Goal: Communication & Community: Answer question/provide support

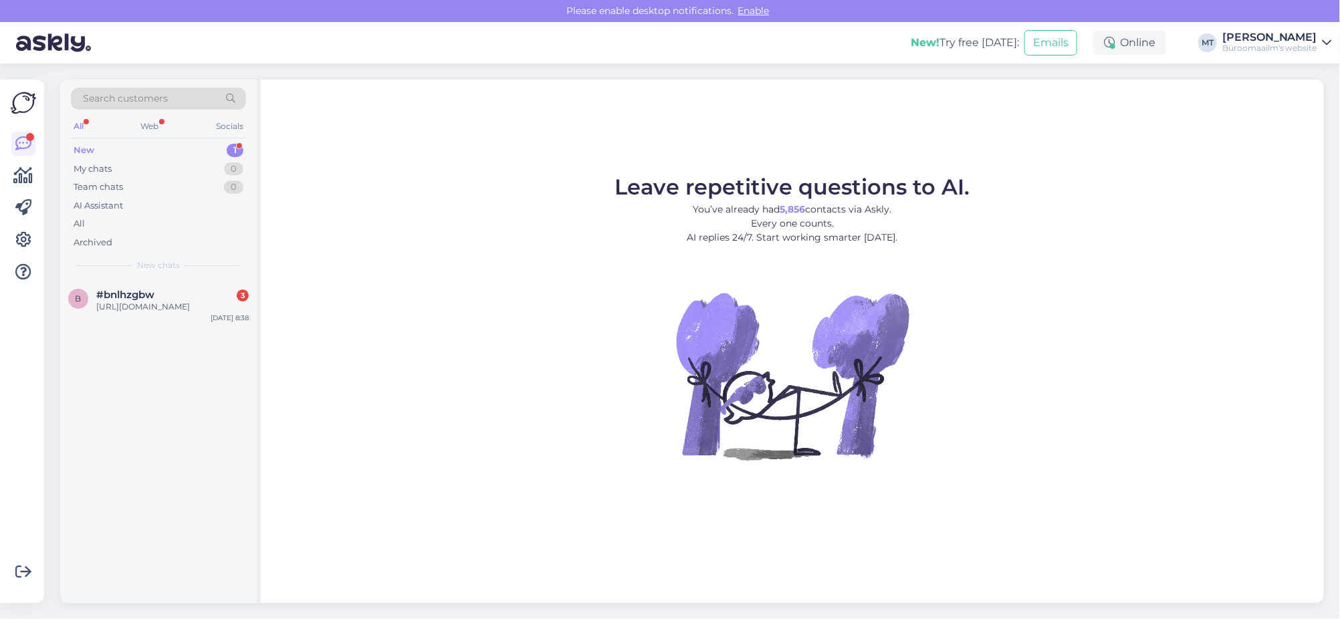
click at [75, 144] on div "New" at bounding box center [84, 150] width 21 height 13
click at [151, 306] on div "[URL][DOMAIN_NAME]" at bounding box center [172, 307] width 152 height 12
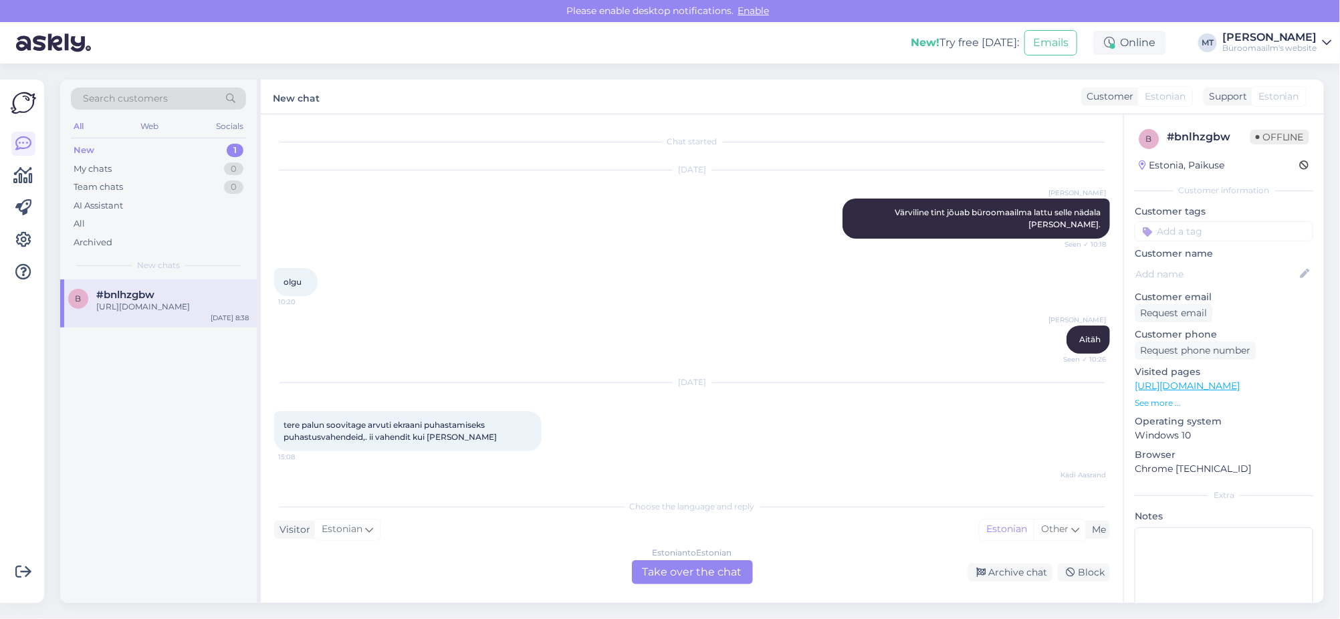
scroll to position [6757, 0]
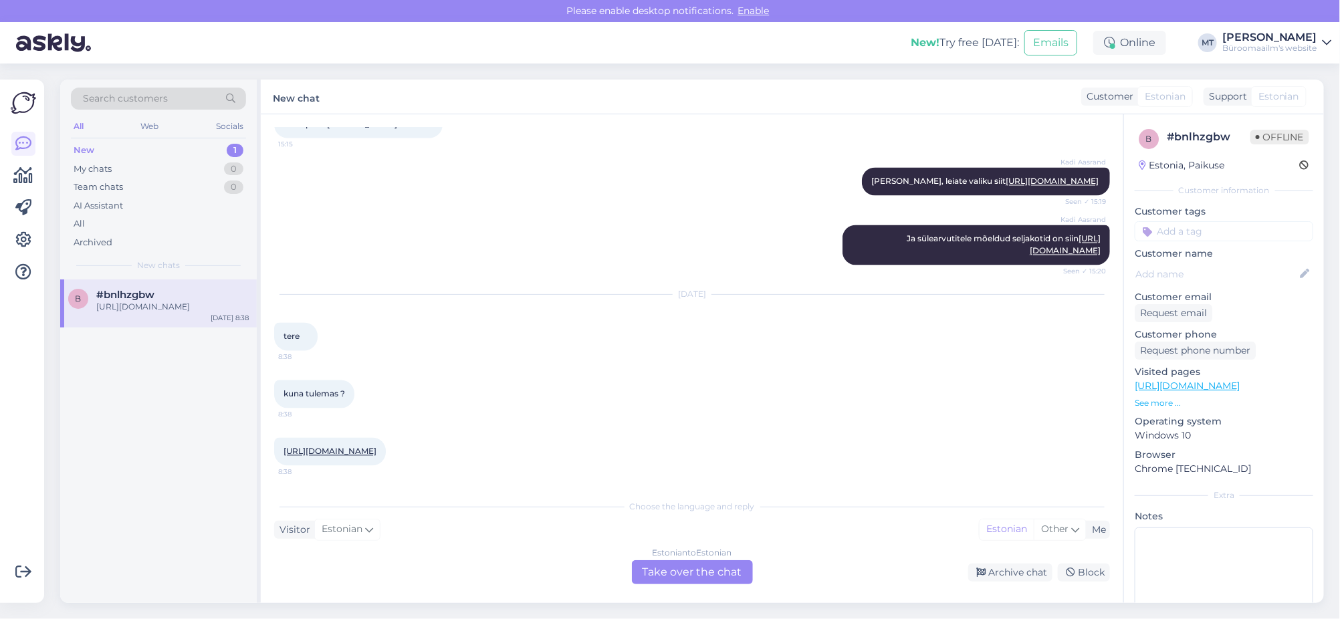
click at [316, 449] on link "[URL][DOMAIN_NAME]" at bounding box center [329, 452] width 93 height 10
click at [695, 572] on div "Estonian to Estonian Take over the chat" at bounding box center [692, 572] width 121 height 24
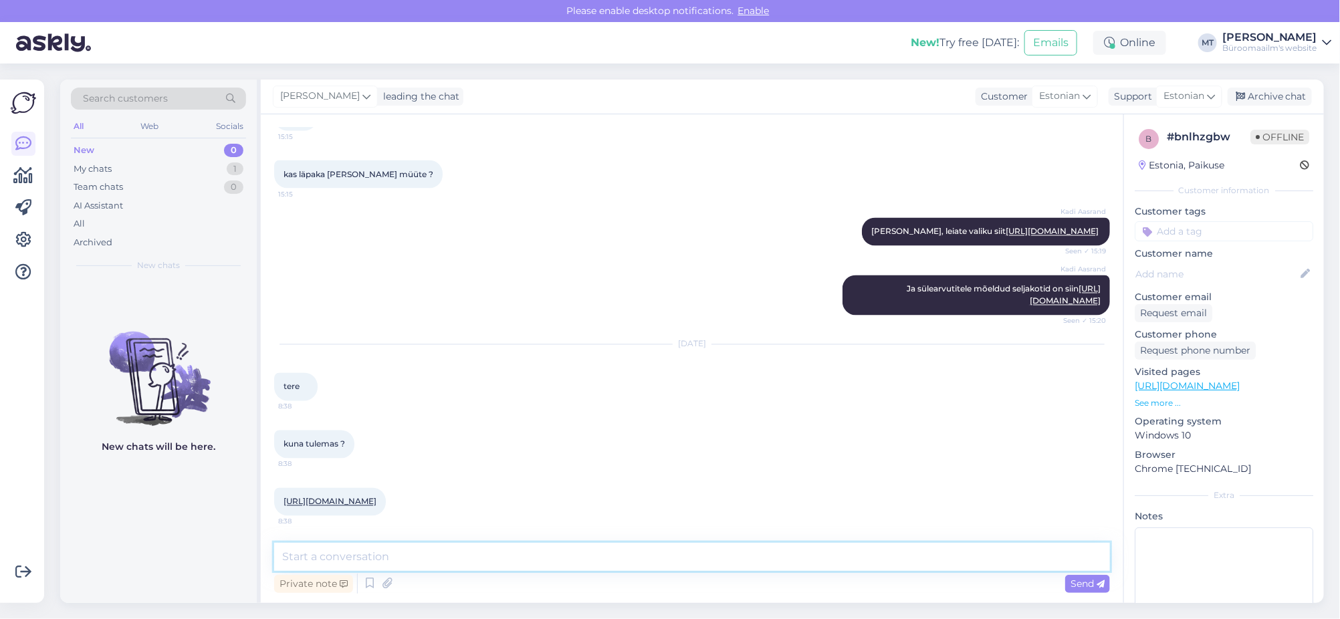
click at [318, 556] on textarea at bounding box center [692, 557] width 836 height 28
type textarea "t"
click at [316, 554] on textarea "Tere. hetkel ei oska öelad, uurin [PERSON_NAME] teada. vastusega läheb aega." at bounding box center [692, 557] width 836 height 28
click at [536, 552] on textarea "Tere. Hetkel ei oska öelad, uurin [PERSON_NAME] teada. vastusega läheb aega." at bounding box center [692, 557] width 836 height 28
type textarea "Tere. Hetkel ei oska öelad, uurin [PERSON_NAME] teada. Vastusega läheb aega."
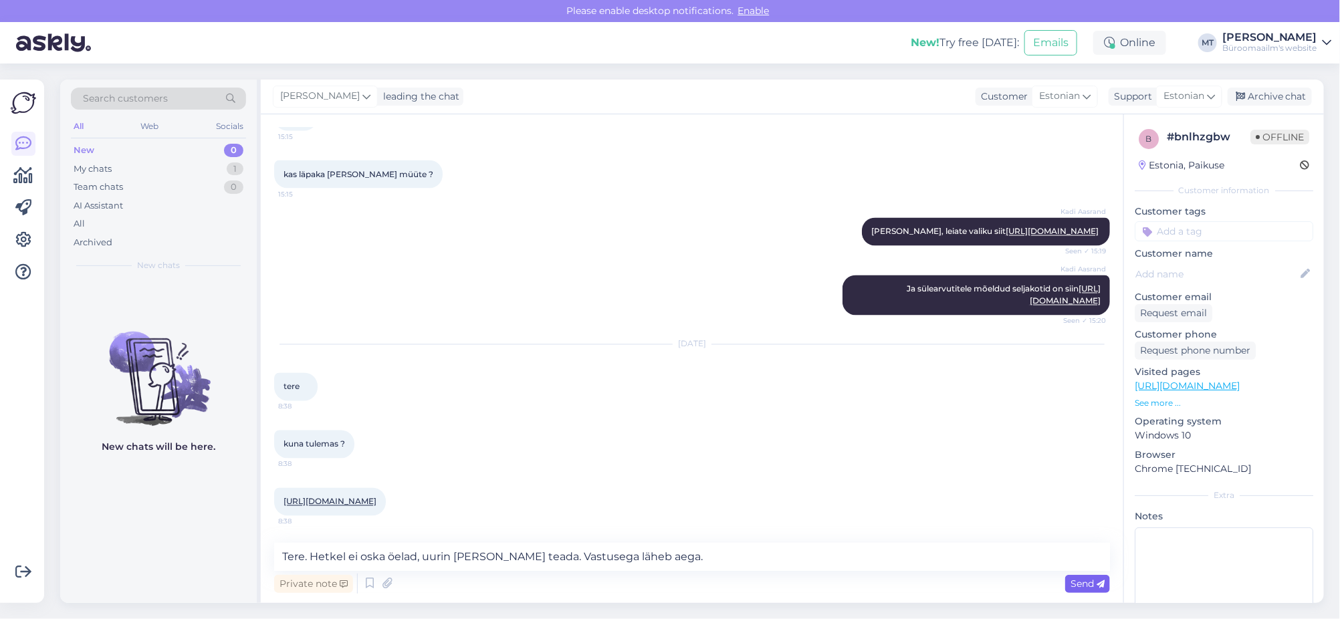
click at [1076, 582] on span "Send" at bounding box center [1087, 584] width 34 height 12
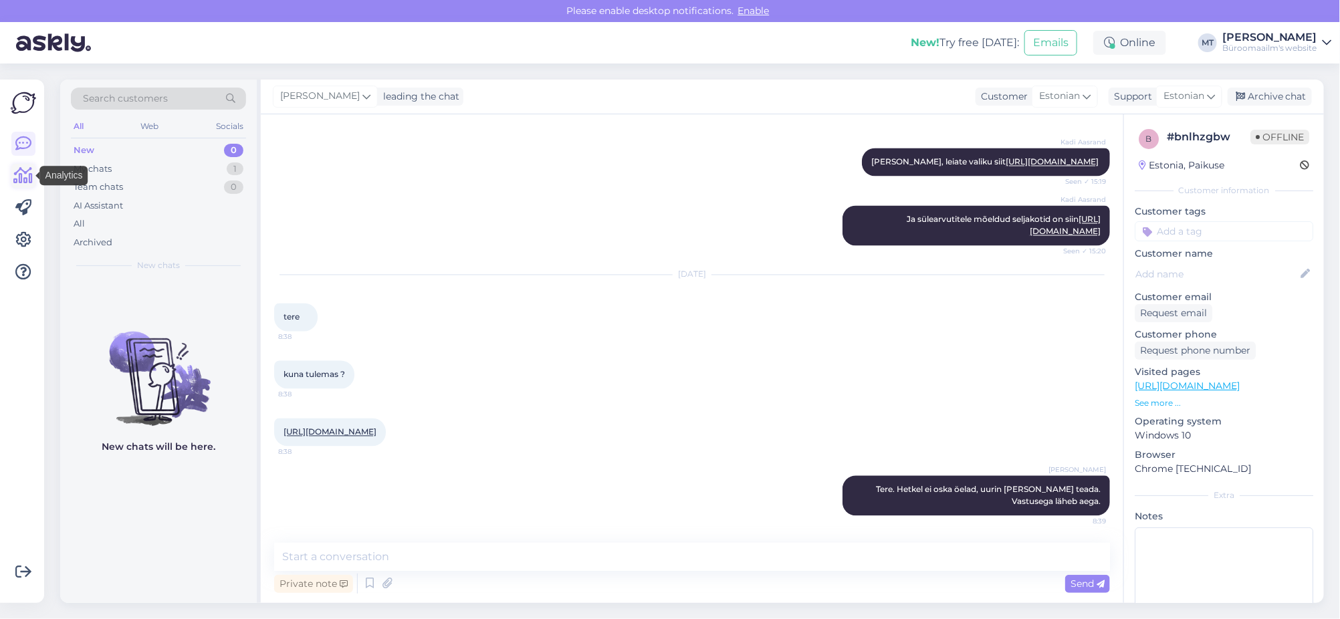
click at [19, 177] on icon at bounding box center [23, 176] width 19 height 16
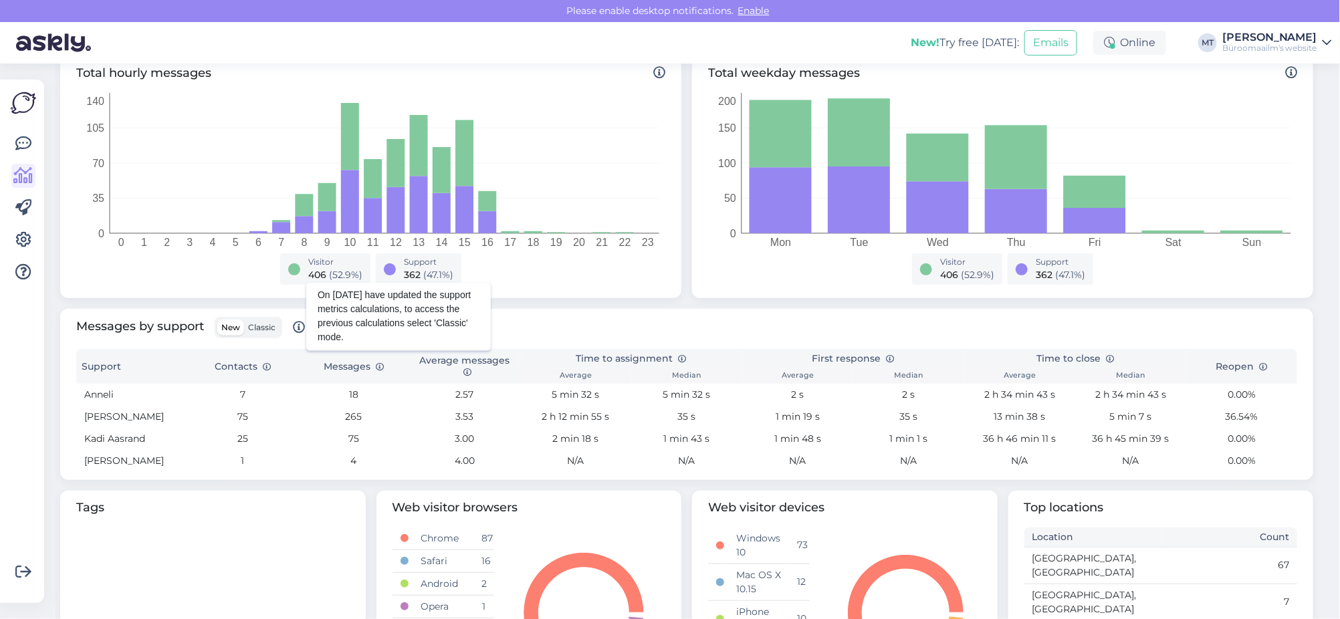
scroll to position [250, 0]
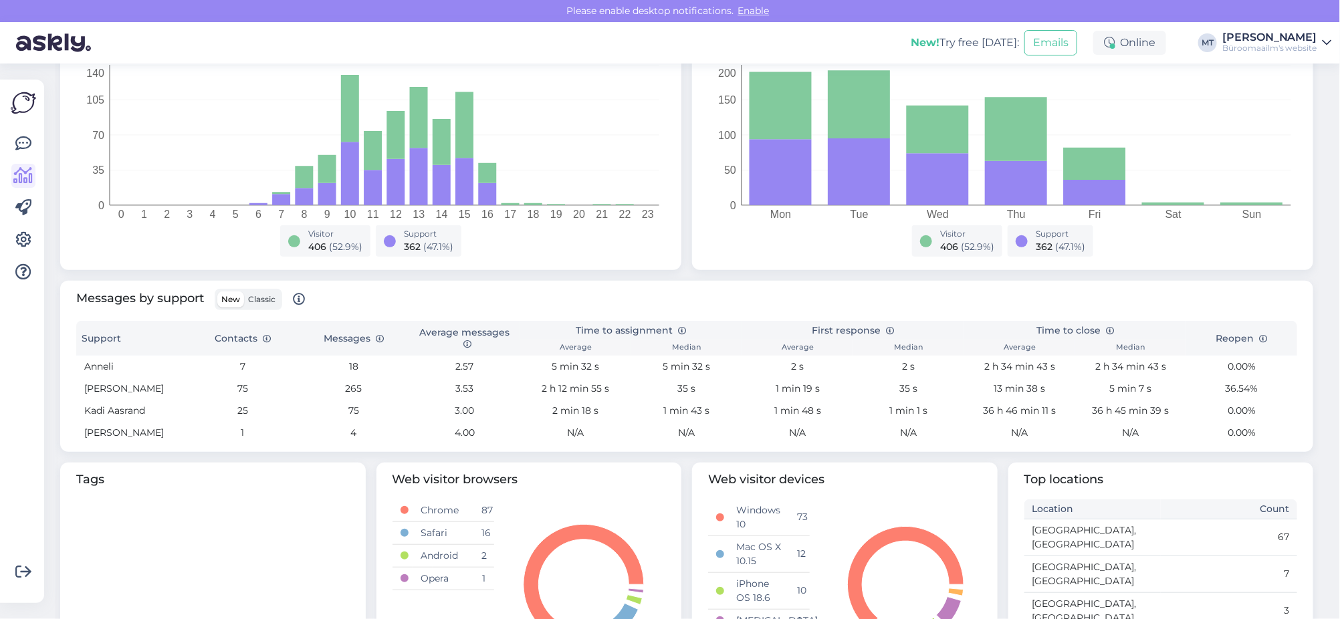
click at [257, 295] on span "Classic" at bounding box center [261, 299] width 27 height 10
click at [244, 292] on input "Classic" at bounding box center [244, 292] width 0 height 0
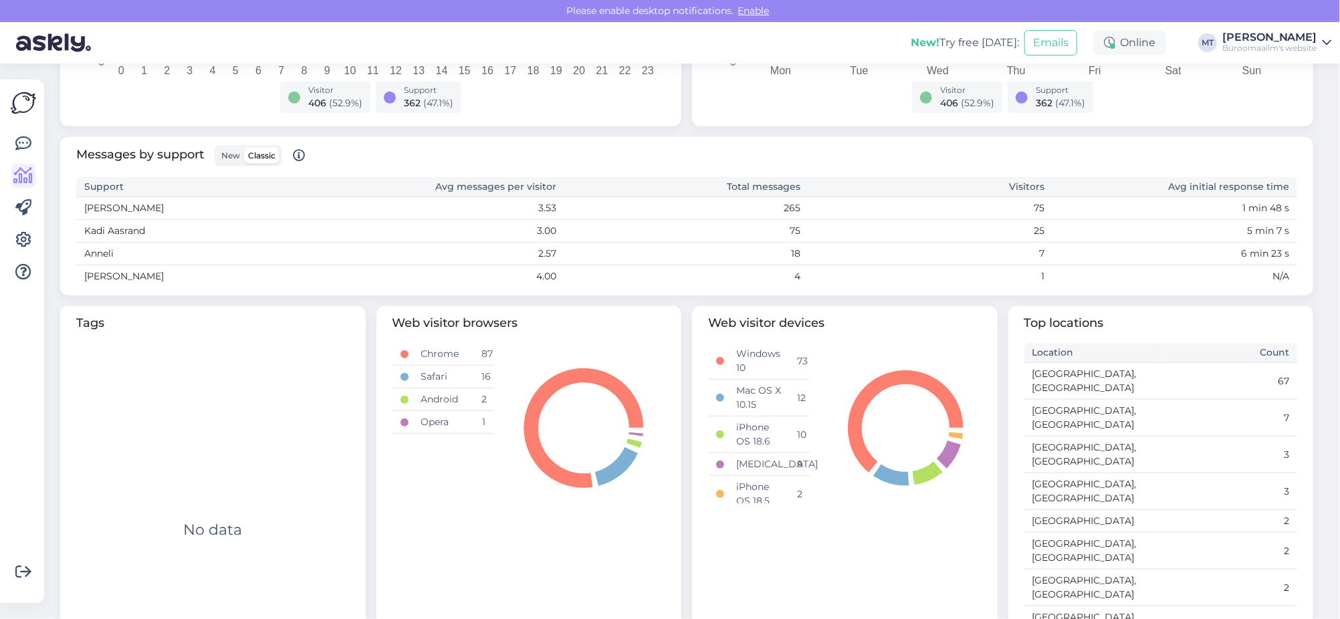
scroll to position [310, 0]
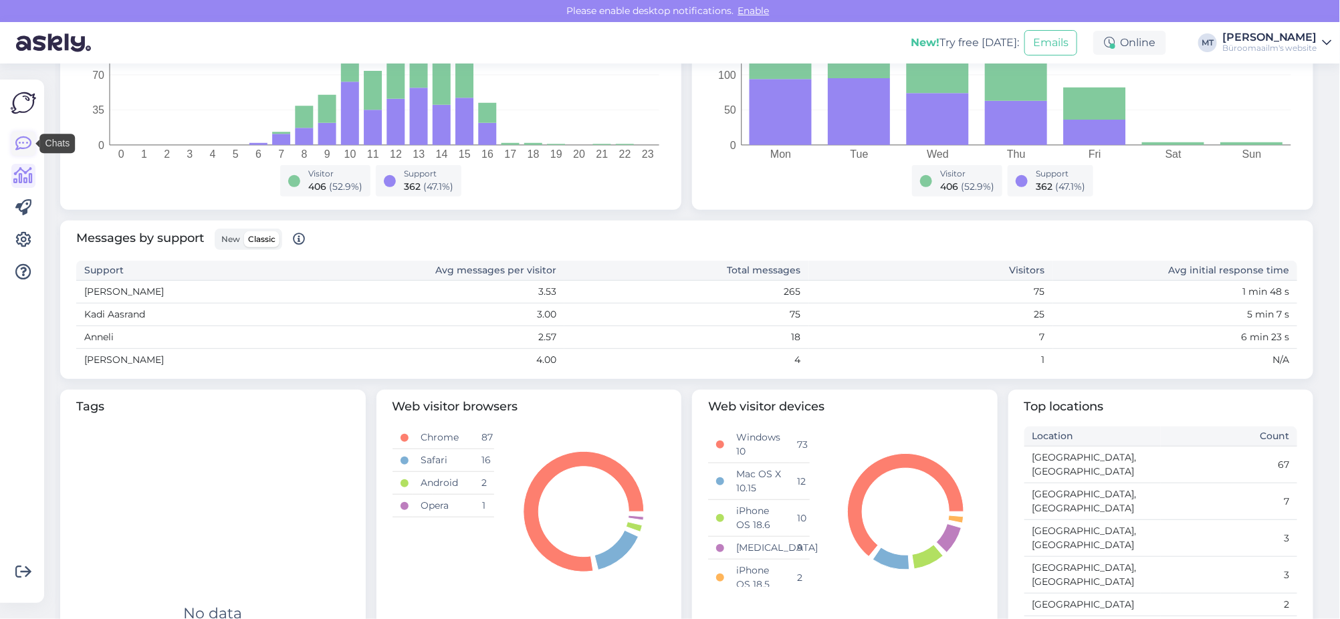
click at [19, 146] on icon at bounding box center [23, 144] width 16 height 16
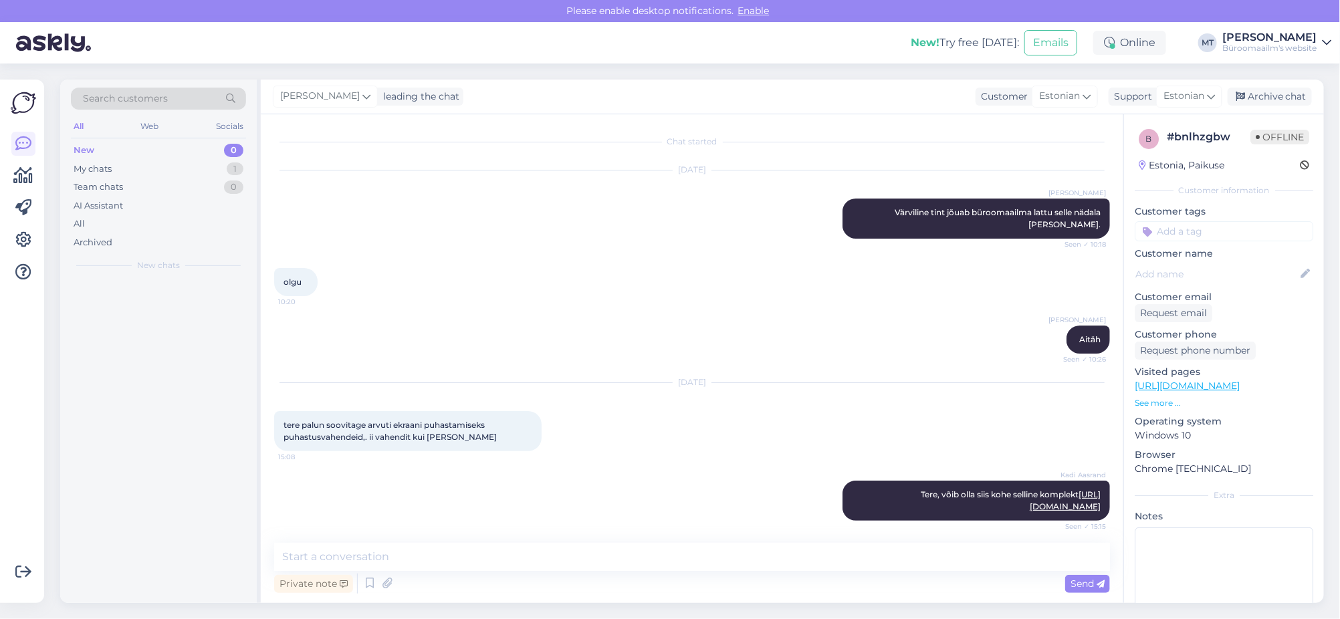
scroll to position [6776, 0]
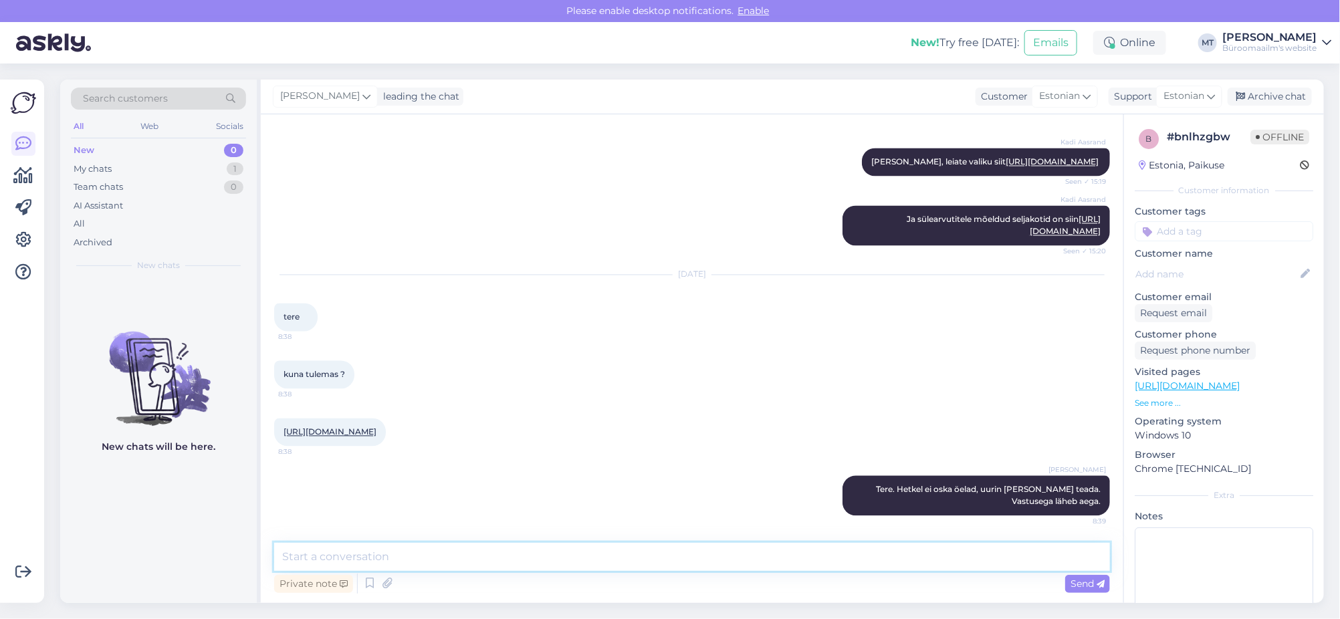
click at [451, 559] on textarea at bounding box center [692, 557] width 836 height 28
click at [743, 561] on textarea "Kahjuks seda toodet [PERSON_NAME] ei ole, eemaldame e-poest. On võimalik tellida" at bounding box center [692, 557] width 836 height 28
paste textarea "Somat nõudepesumasina tabletid All In One Extra 85tk 1,411kg"
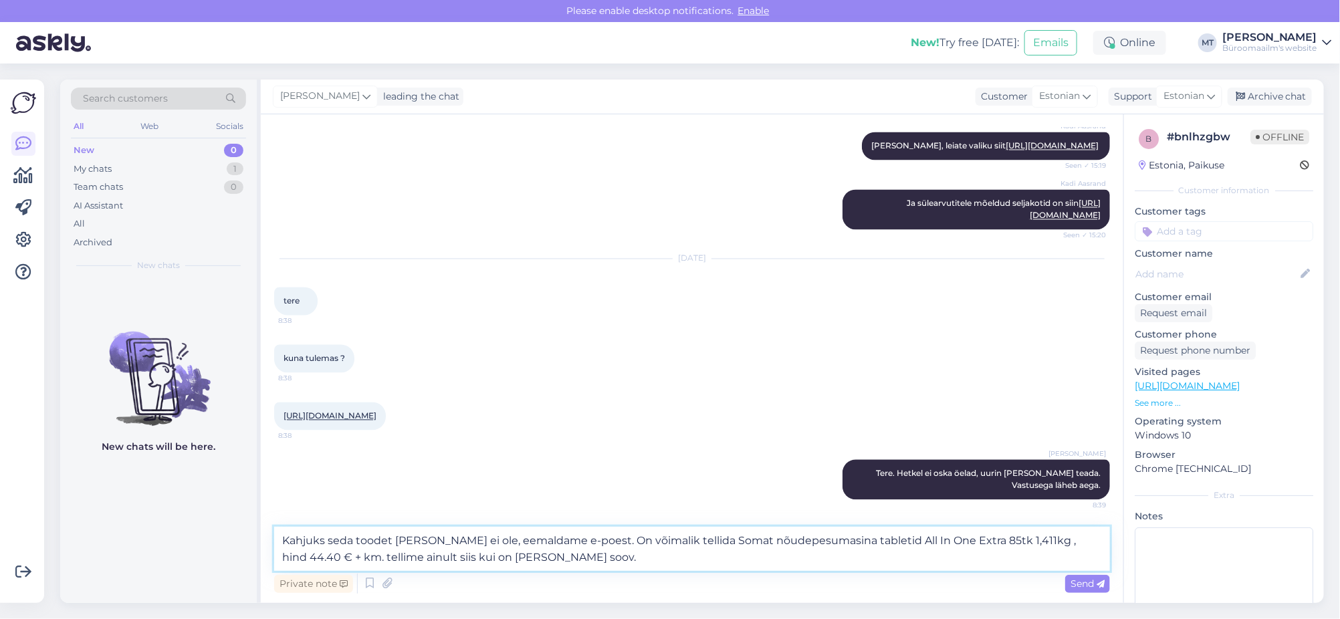
drag, startPoint x: 344, startPoint y: 543, endPoint x: 324, endPoint y: 544, distance: 20.1
click at [324, 544] on textarea "Kahjuks seda toodet [PERSON_NAME] ei ole, eemaldame e-poest. On võimalik tellid…" at bounding box center [692, 549] width 836 height 44
drag, startPoint x: 350, startPoint y: 539, endPoint x: 328, endPoint y: 542, distance: 22.3
click at [328, 542] on textarea "Kahjuks seda toodet [PERSON_NAME] ei ole, eemaldame e-poest. On võimalik tellid…" at bounding box center [692, 549] width 836 height 44
type textarea "Kahjuks küsitud toodet [PERSON_NAME] ei ole, eemaldame e-poest. On võimalik tel…"
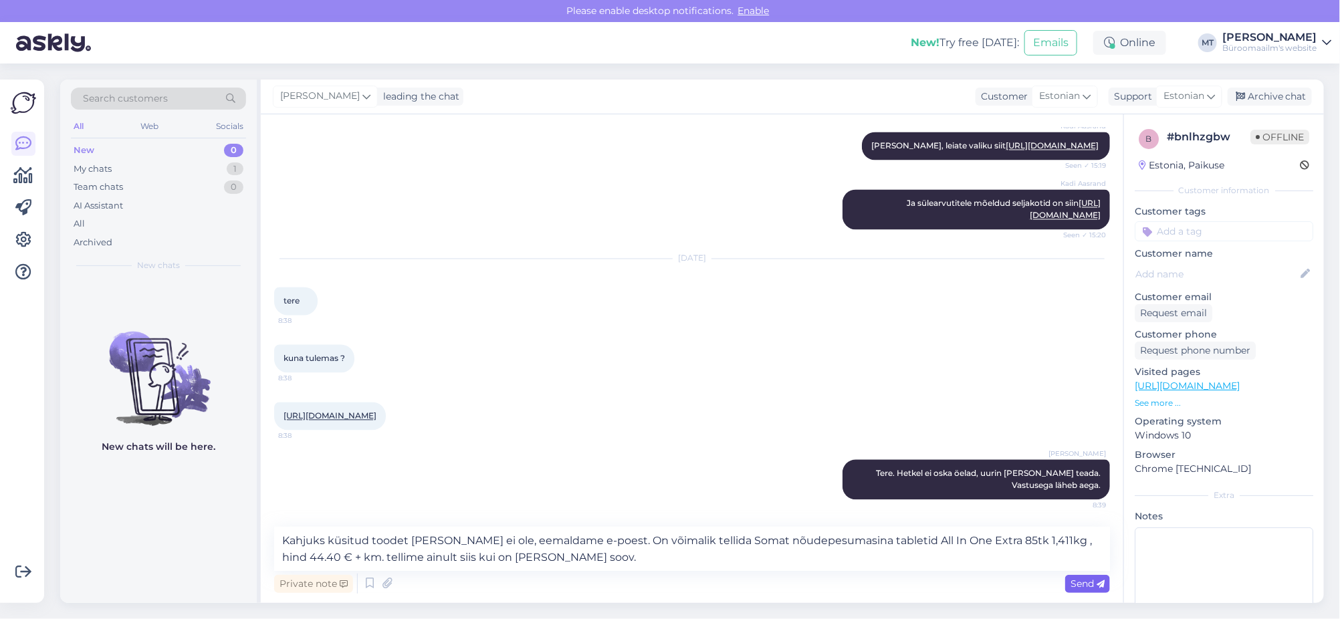
click at [1078, 583] on span "Send" at bounding box center [1087, 584] width 34 height 12
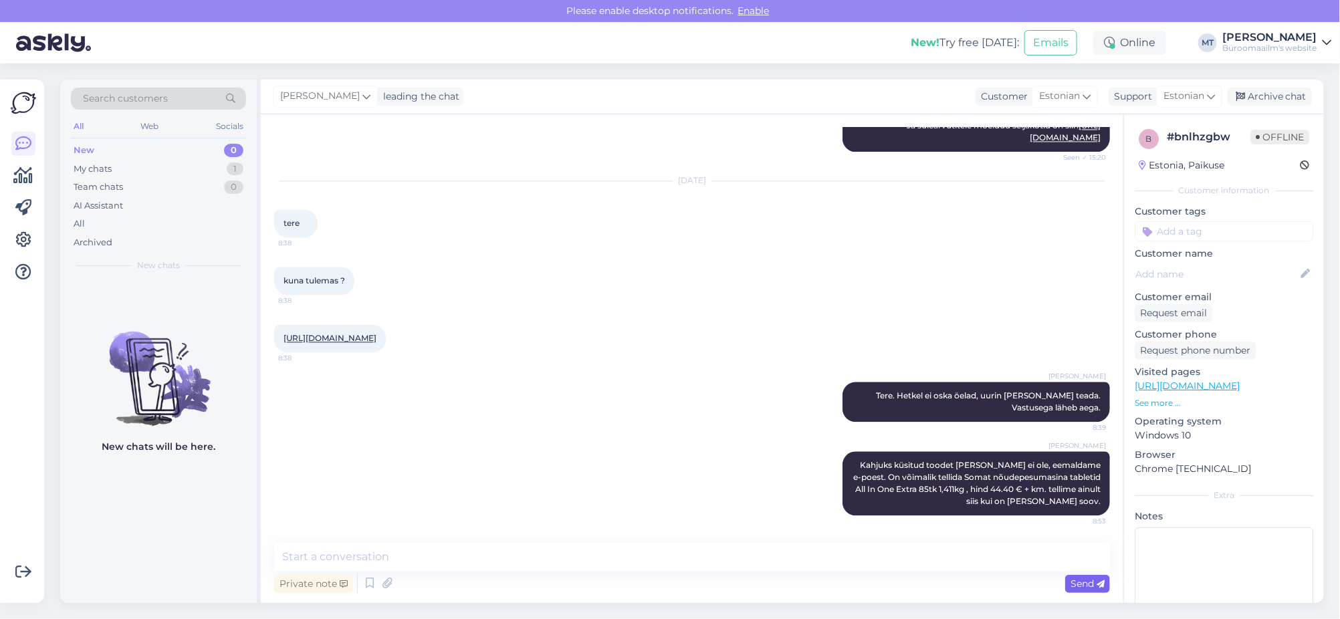
scroll to position [6870, 0]
click at [1276, 94] on div "Archive chat" at bounding box center [1270, 97] width 84 height 18
